Goal: Information Seeking & Learning: Learn about a topic

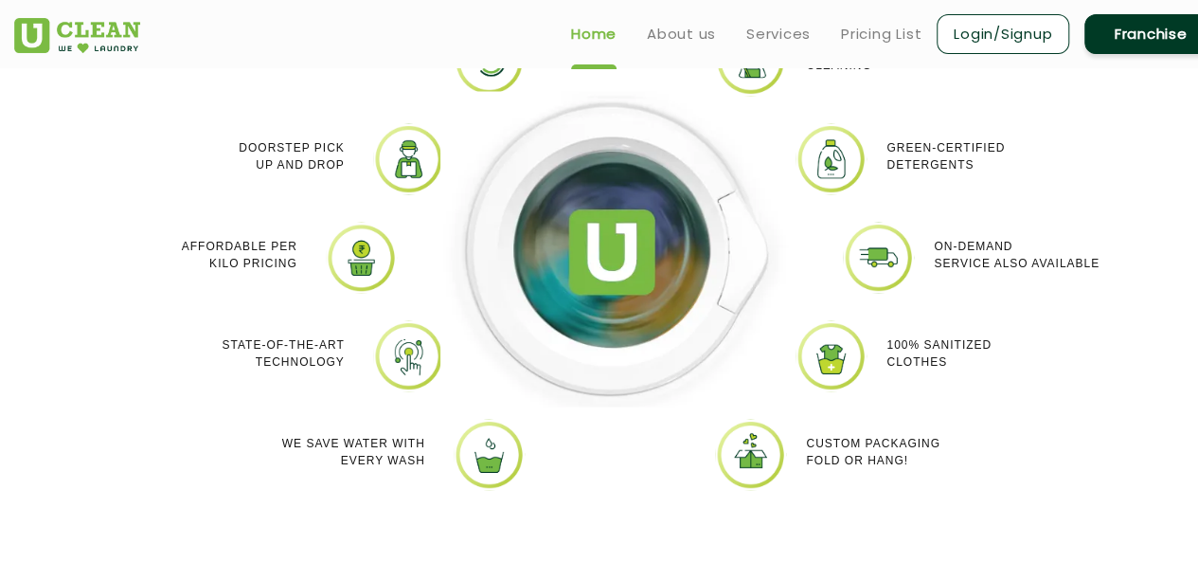
scroll to position [1505, 0]
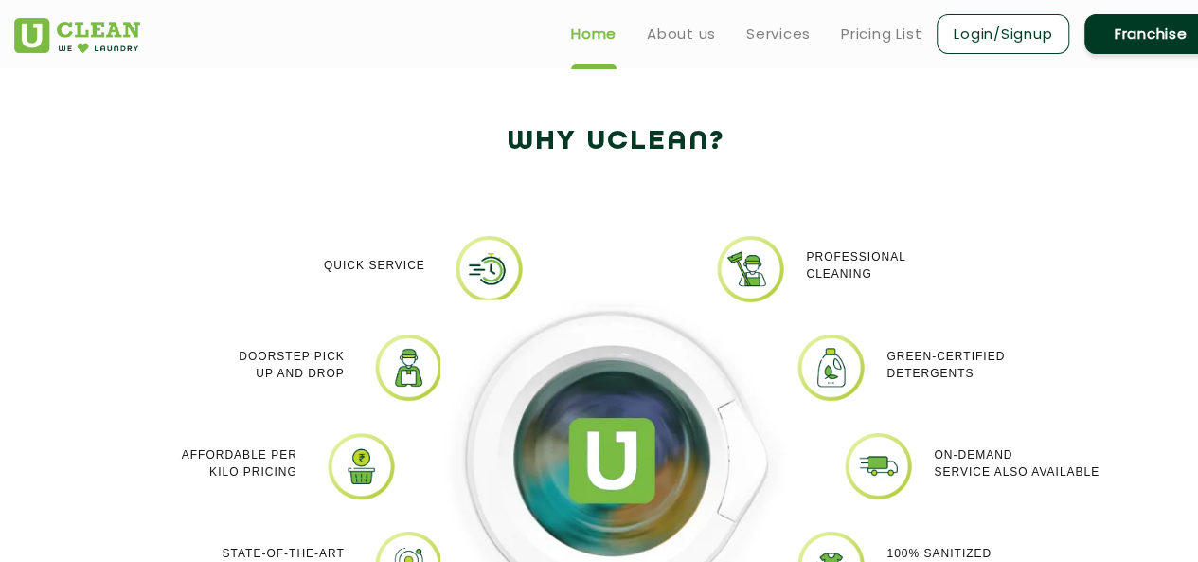
drag, startPoint x: 1149, startPoint y: 164, endPoint x: 1167, endPoint y: 138, distance: 31.3
click at [1167, 138] on div "Why Uclean?" at bounding box center [616, 161] width 1232 height 85
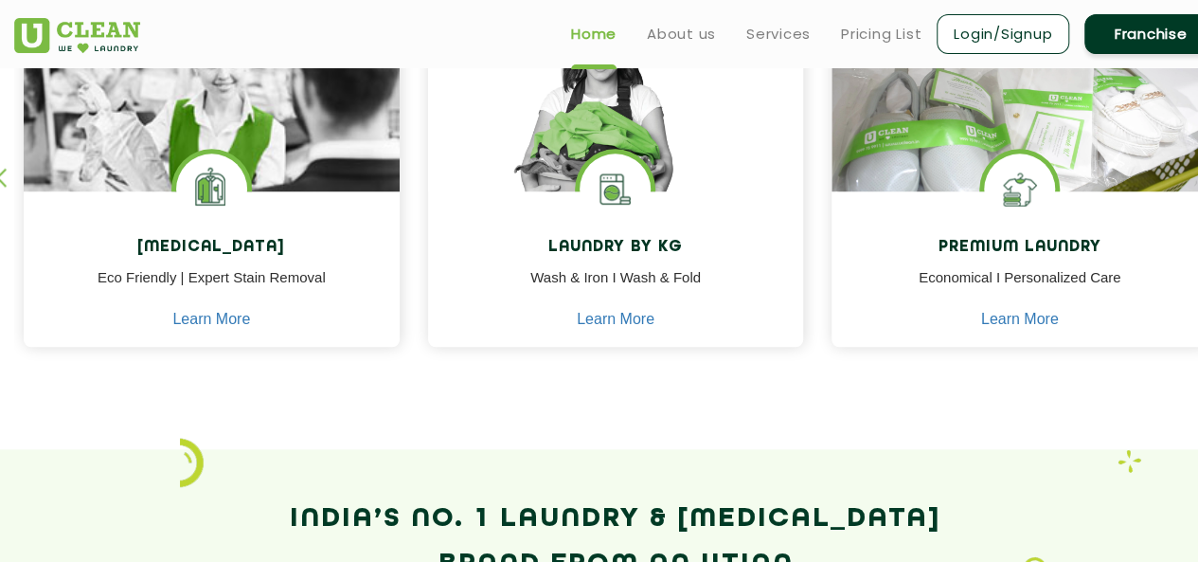
scroll to position [0, 0]
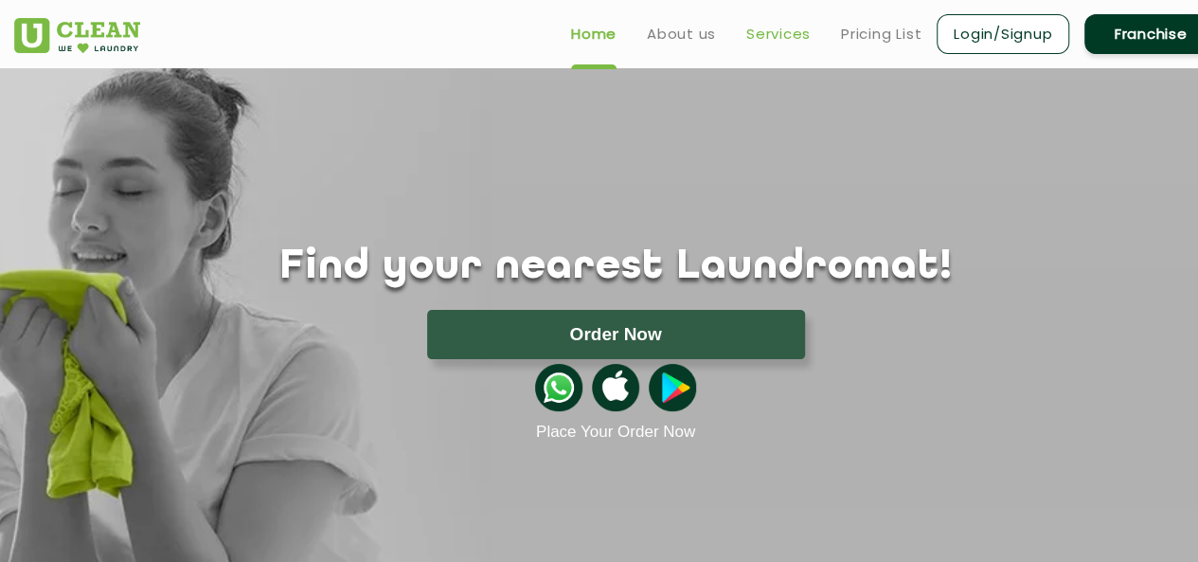
click at [779, 28] on link "Services" at bounding box center [779, 34] width 64 height 23
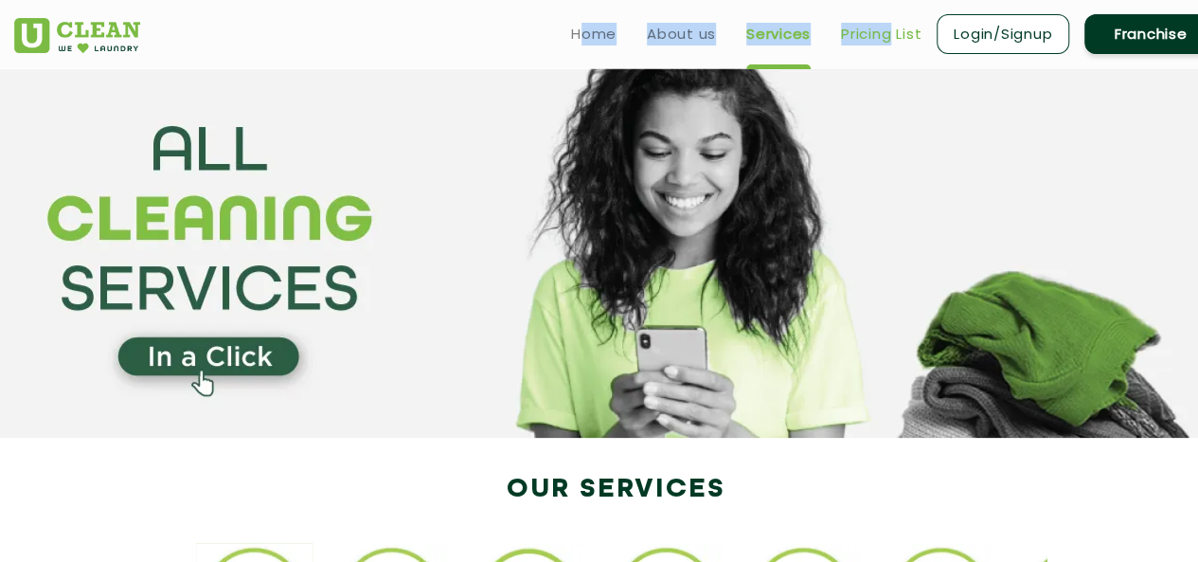
drag, startPoint x: 890, startPoint y: 9, endPoint x: 887, endPoint y: 35, distance: 26.8
click at [887, 35] on div "Home About us Services Pricing List Login/Signup Franchise" at bounding box center [872, 30] width 718 height 51
click at [887, 35] on link "Pricing List" at bounding box center [881, 34] width 81 height 23
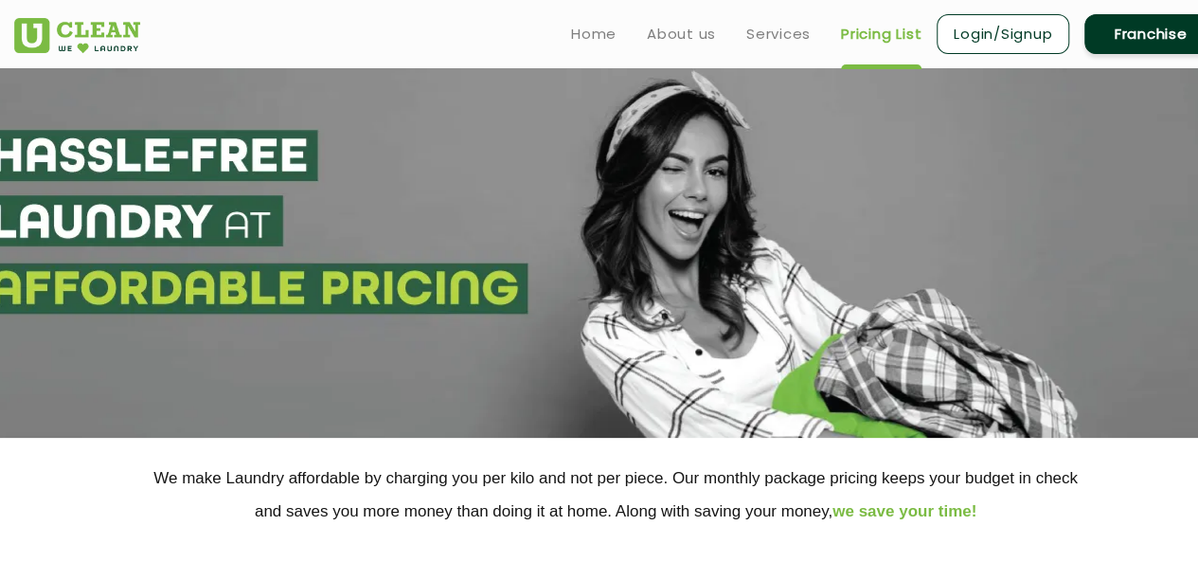
click at [921, 113] on section at bounding box center [599, 252] width 1198 height 369
click at [585, 27] on link "Home" at bounding box center [593, 34] width 45 height 23
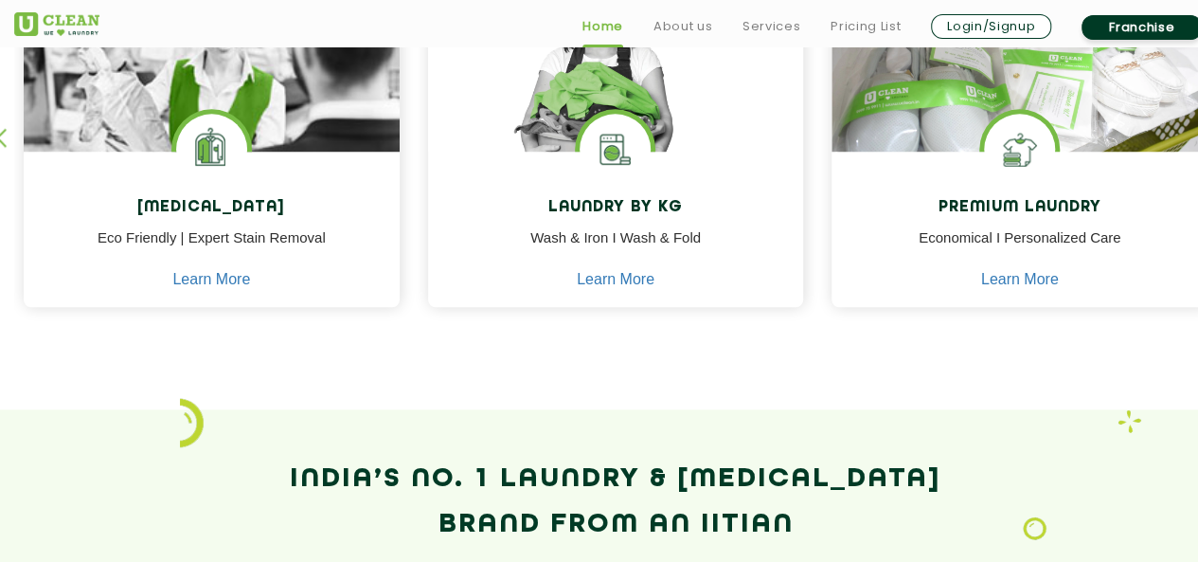
scroll to position [902, 0]
